Goal: Check status: Check status

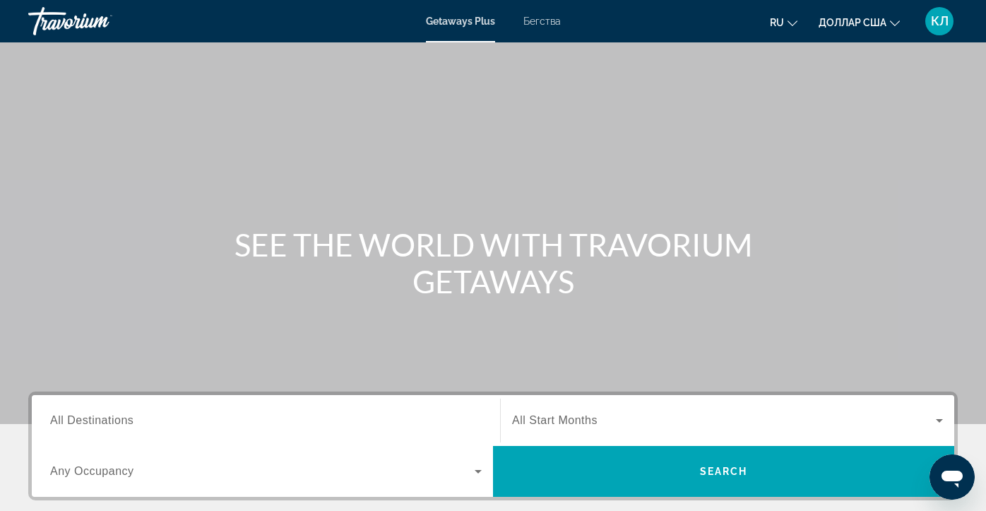
click at [551, 28] on div "Getaways Plus Бегства ru English Español Français Italiano Português русский до…" at bounding box center [493, 21] width 986 height 37
click at [550, 24] on font "Бегства" at bounding box center [541, 21] width 37 height 11
click at [946, 28] on font "КЛ" at bounding box center [940, 20] width 18 height 15
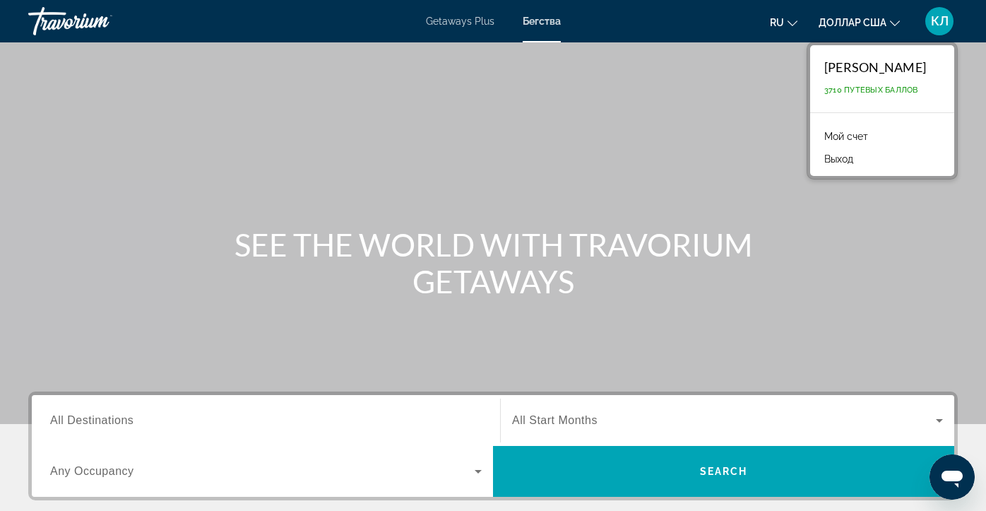
click at [856, 137] on font "Мой счет" at bounding box center [846, 136] width 44 height 11
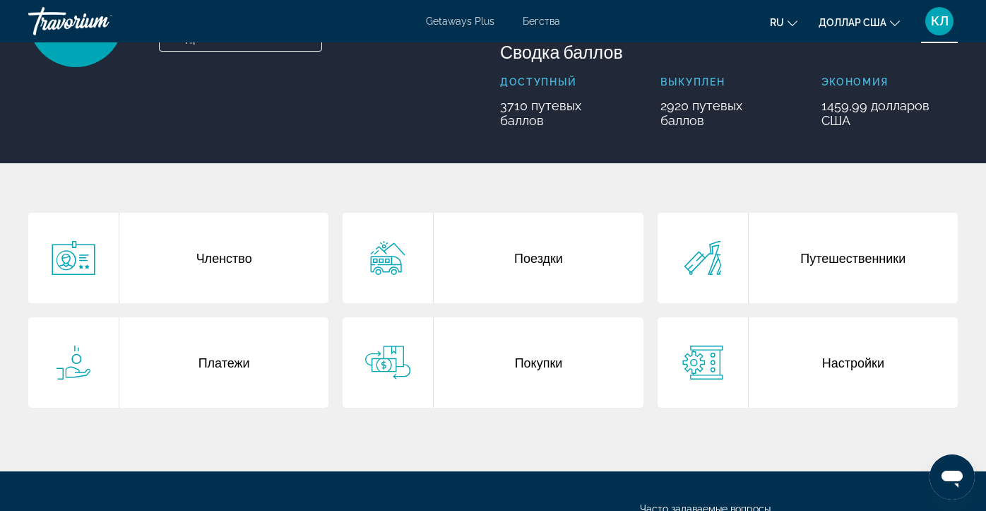
scroll to position [169, 0]
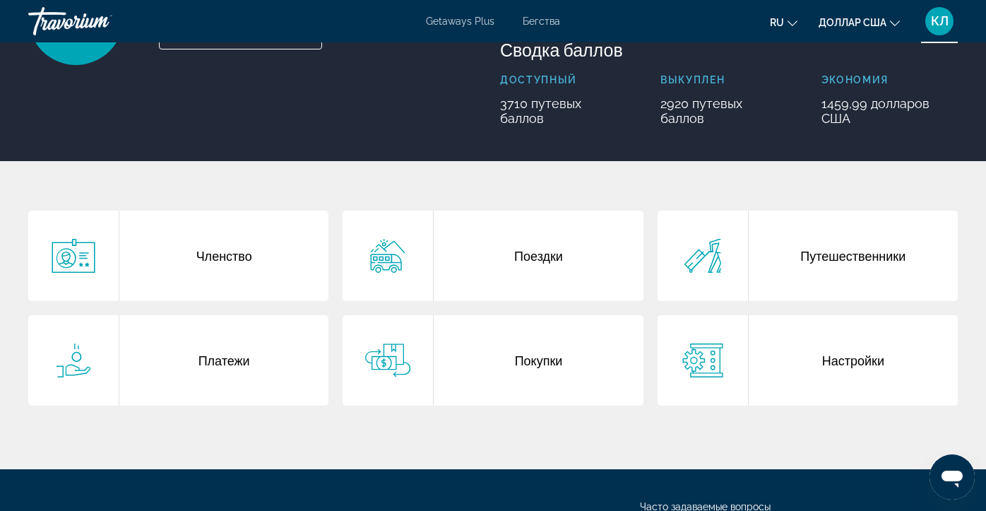
click at [544, 256] on font "Поездки" at bounding box center [538, 256] width 49 height 16
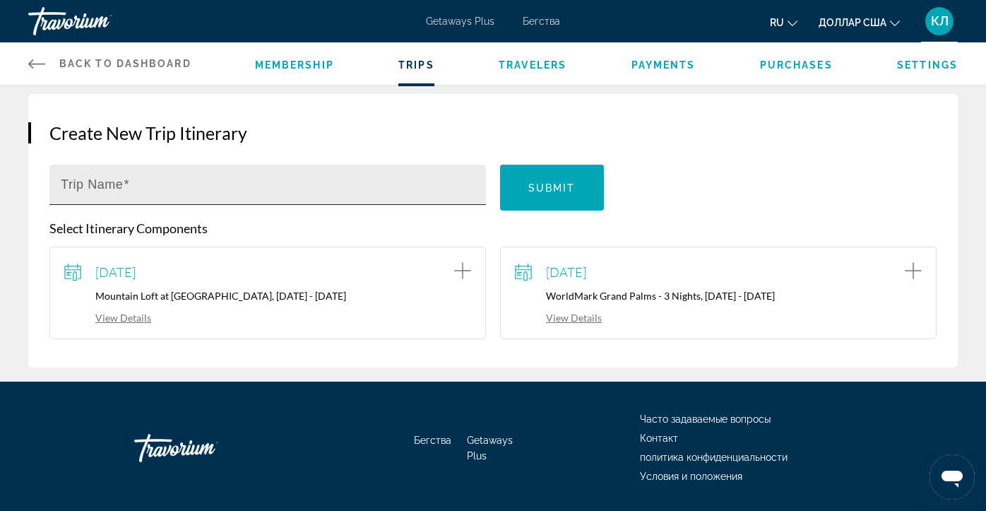
scroll to position [119, 0]
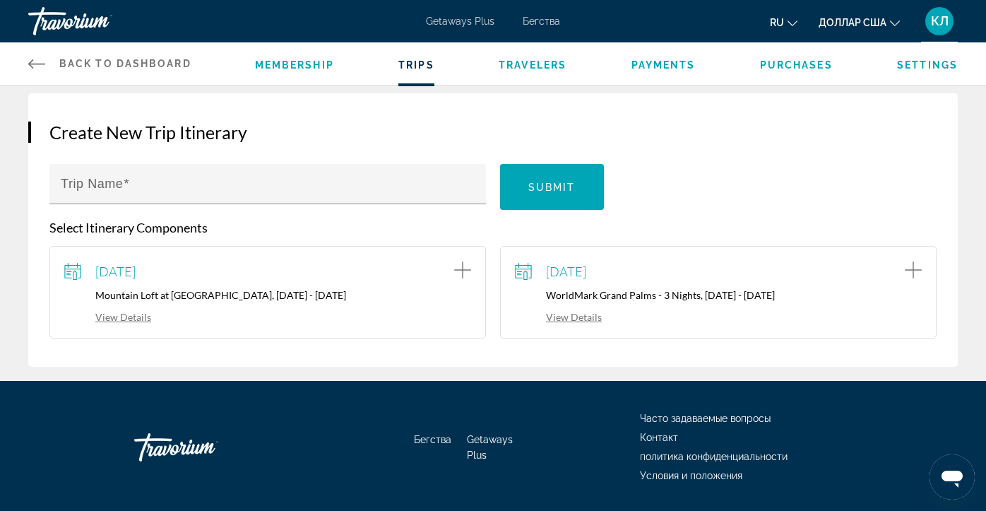
click at [574, 317] on link "View Details" at bounding box center [558, 317] width 87 height 12
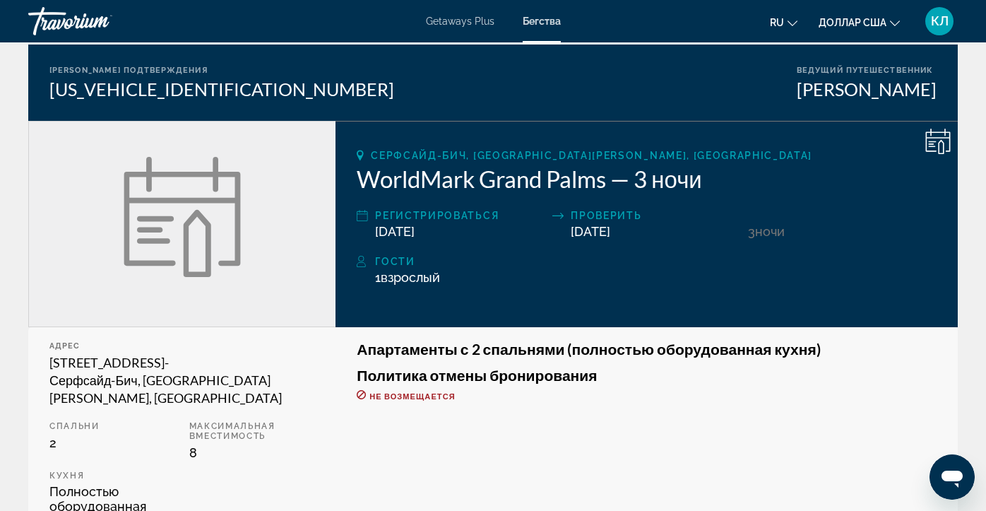
scroll to position [130, 0]
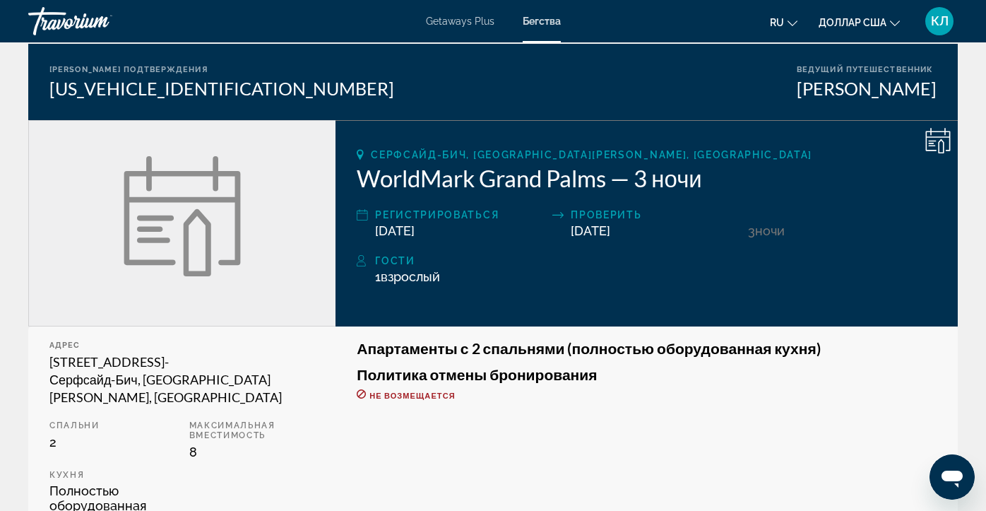
click at [937, 144] on icon "Основное содержание" at bounding box center [937, 140] width 25 height 25
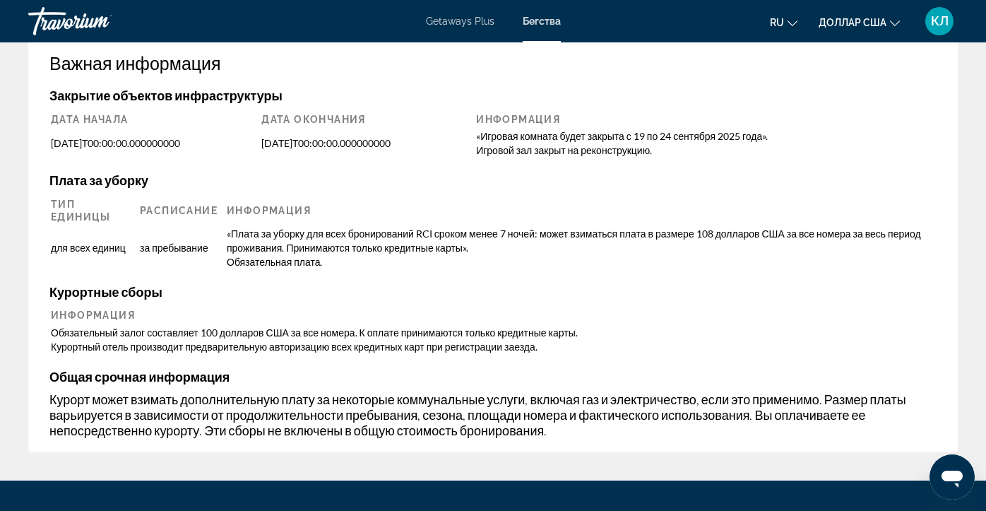
scroll to position [766, 0]
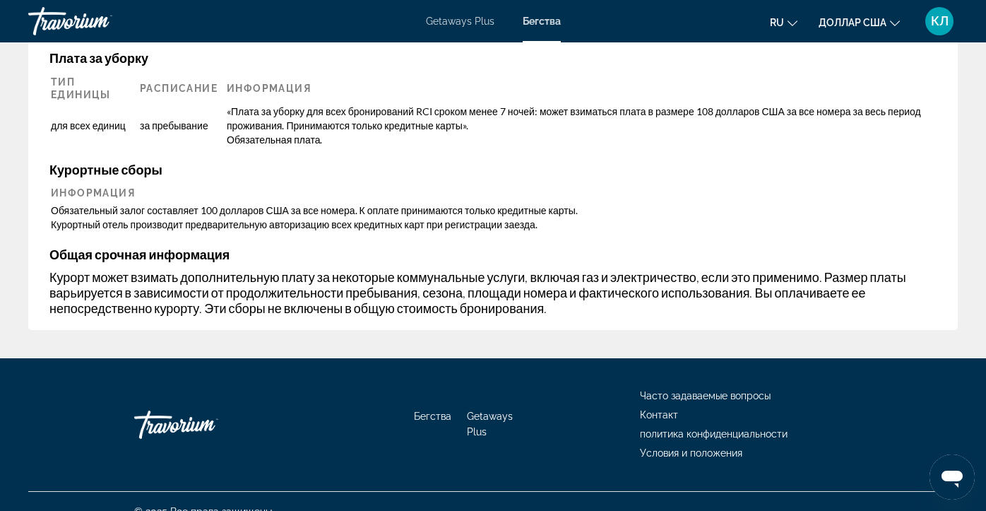
click at [663, 390] on font "Часто задаваемые вопросы" at bounding box center [705, 395] width 131 height 11
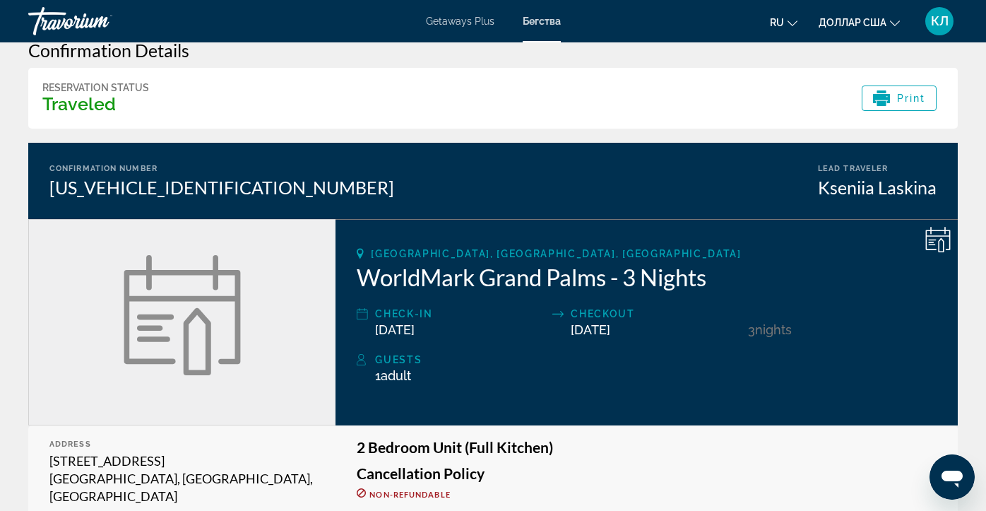
scroll to position [32, 0]
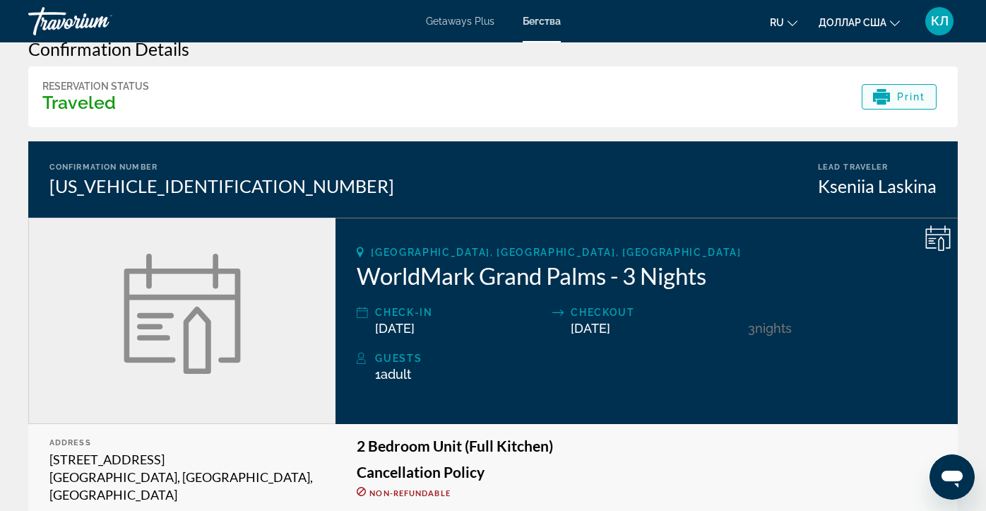
click at [897, 102] on div "Print" at bounding box center [899, 96] width 53 height 17
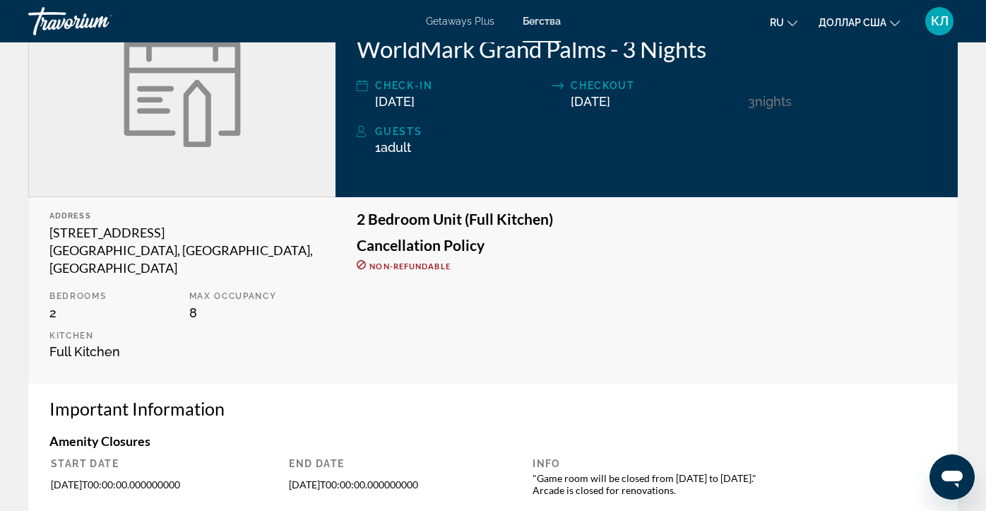
scroll to position [263, 0]
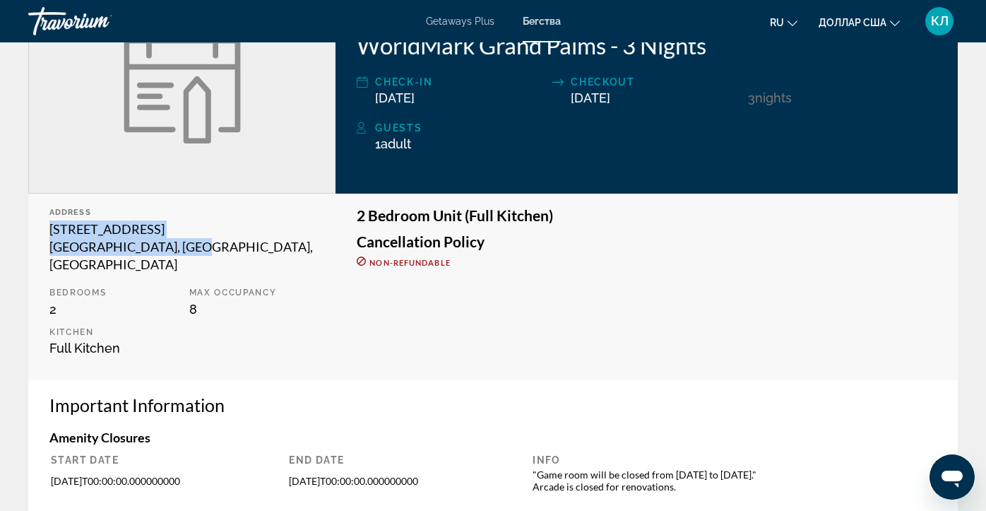
drag, startPoint x: 51, startPoint y: 230, endPoint x: 190, endPoint y: 251, distance: 140.7
click at [190, 251] on div "[STREET_ADDRESS]" at bounding box center [181, 246] width 265 height 53
click at [136, 244] on div "[STREET_ADDRESS]" at bounding box center [181, 246] width 265 height 53
drag, startPoint x: 46, startPoint y: 228, endPoint x: 189, endPoint y: 251, distance: 144.4
click at [189, 251] on div "Address [STREET_ADDRESS] Bedrooms 2 Max Occupancy 8 Kitchen Full Kitchen" at bounding box center [181, 287] width 307 height 186
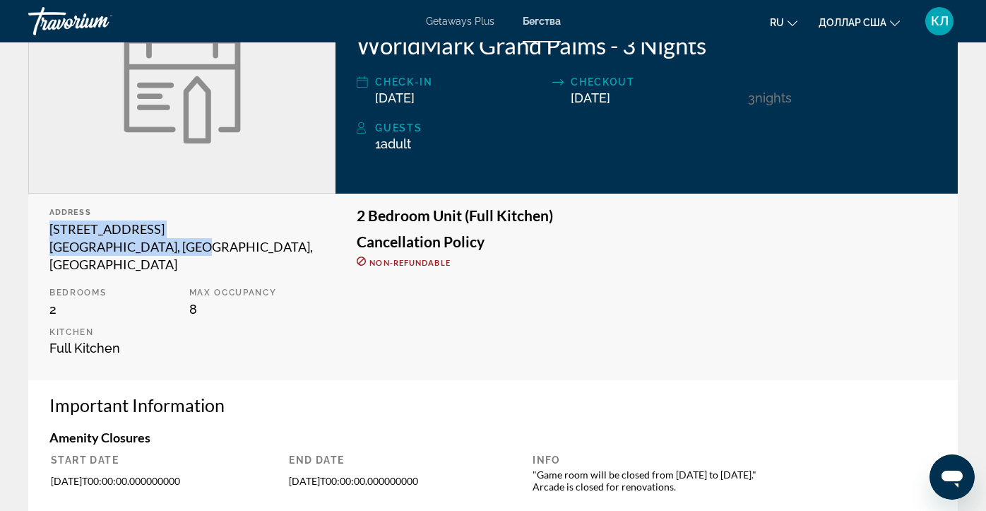
copy div "[STREET_ADDRESS]"
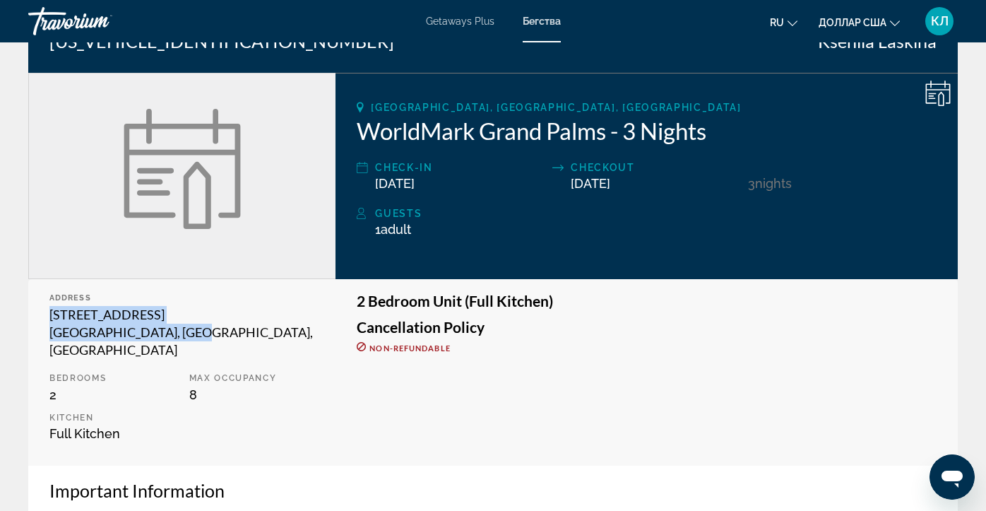
scroll to position [175, 0]
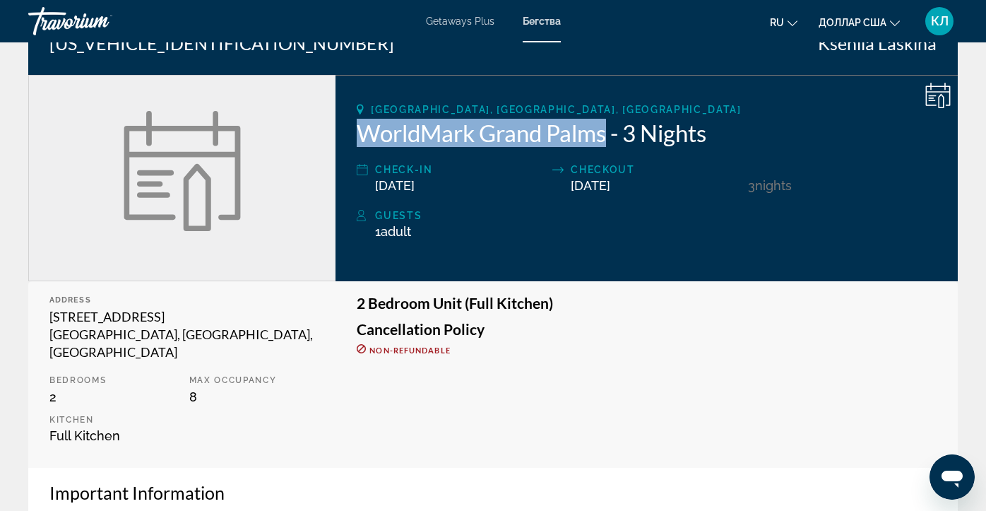
drag, startPoint x: 358, startPoint y: 131, endPoint x: 605, endPoint y: 132, distance: 247.2
click at [605, 132] on h2 "WorldMark Grand Palms - 3 Nights" at bounding box center [647, 133] width 580 height 28
copy h2 "WorldMark Grand Palms"
